Goal: Task Accomplishment & Management: Use online tool/utility

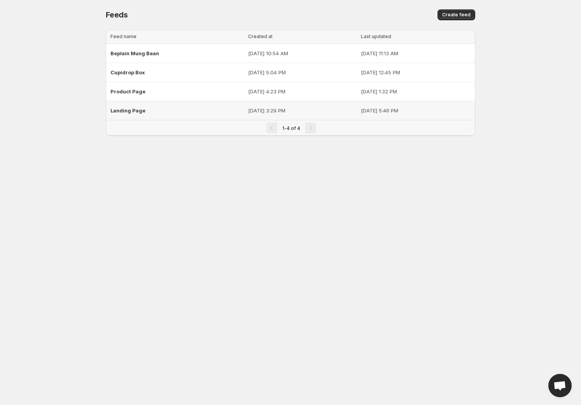
click at [126, 109] on span "Landing Page" at bounding box center [127, 110] width 35 height 6
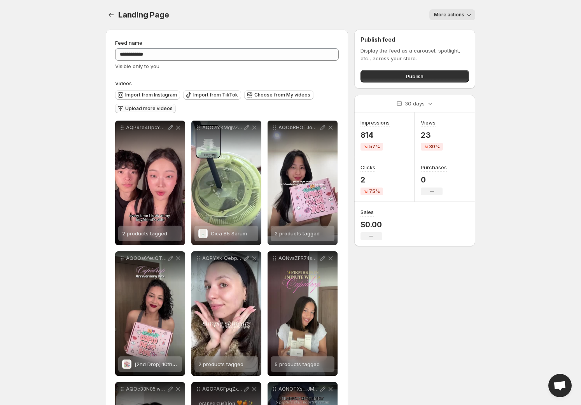
click at [137, 108] on span "Upload more videos" at bounding box center [148, 108] width 47 height 6
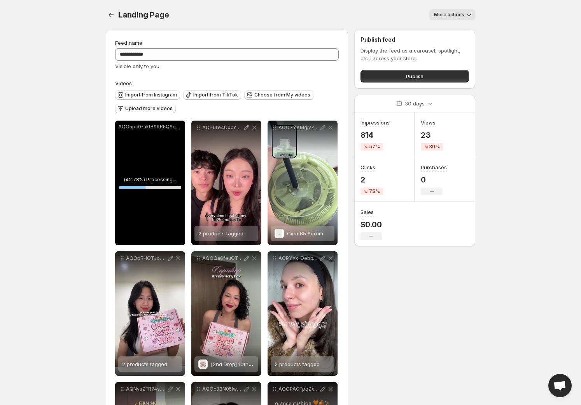
click at [169, 112] on button "Upload more videos" at bounding box center [145, 108] width 61 height 9
click at [160, 235] on span "Tag products" at bounding box center [154, 236] width 31 height 8
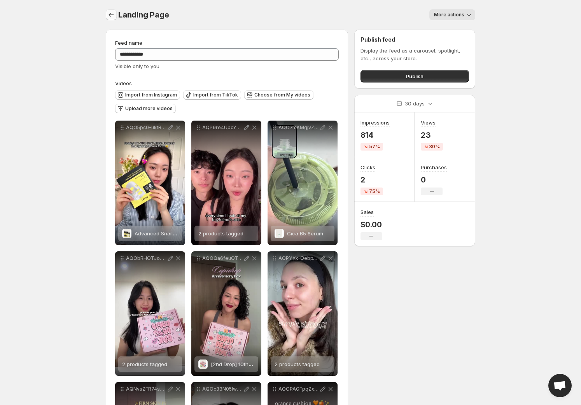
click at [109, 19] on button "Settings" at bounding box center [111, 14] width 11 height 11
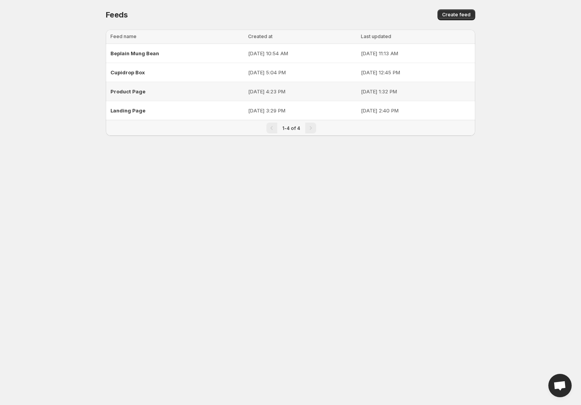
click at [125, 89] on span "Product Page" at bounding box center [127, 91] width 35 height 6
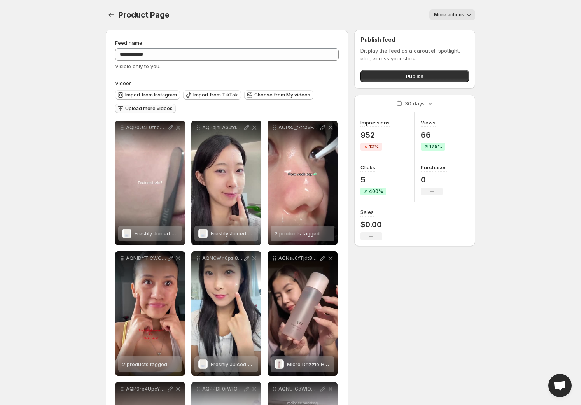
click at [142, 108] on span "Upload more videos" at bounding box center [148, 108] width 47 height 6
click at [261, 96] on span "Choose from My videos" at bounding box center [282, 95] width 56 height 6
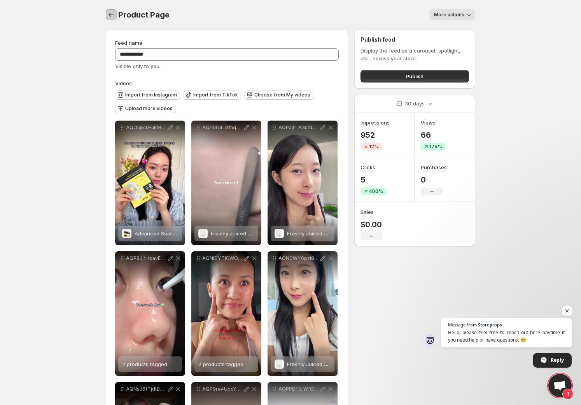
click at [111, 12] on icon "Settings" at bounding box center [111, 15] width 8 height 8
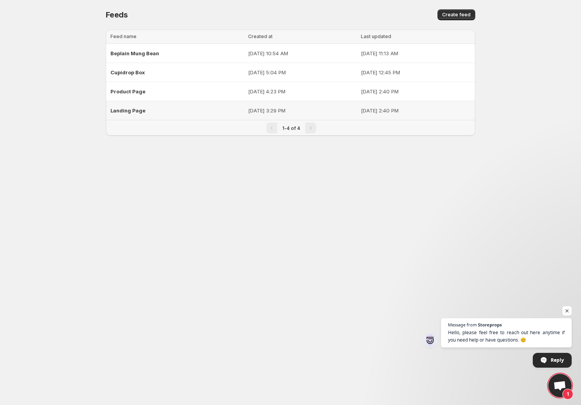
click at [126, 107] on span "Landing Page" at bounding box center [127, 110] width 35 height 6
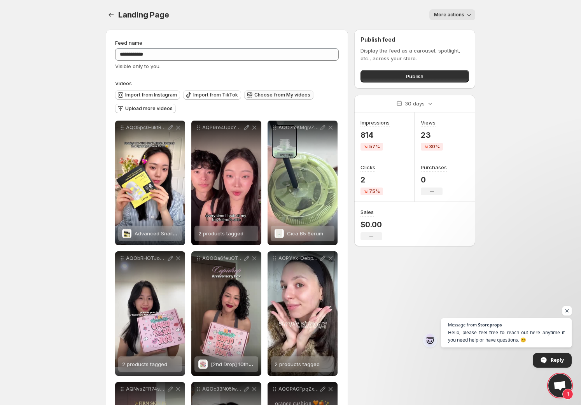
click at [278, 98] on button "Choose from My videos" at bounding box center [278, 94] width 69 height 9
